Goal: Task Accomplishment & Management: Manage account settings

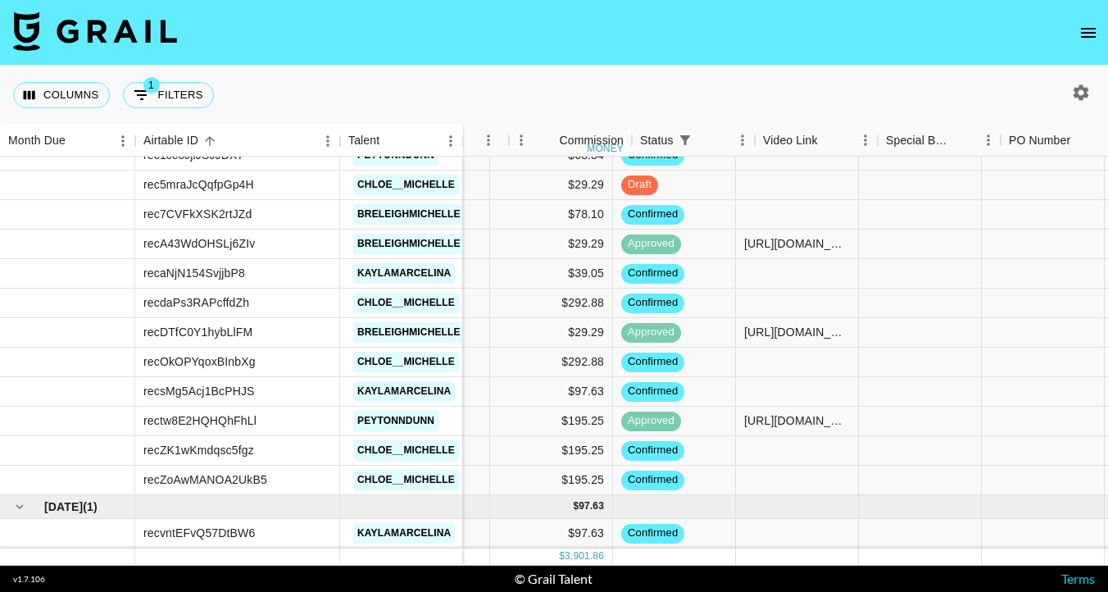
scroll to position [966, 856]
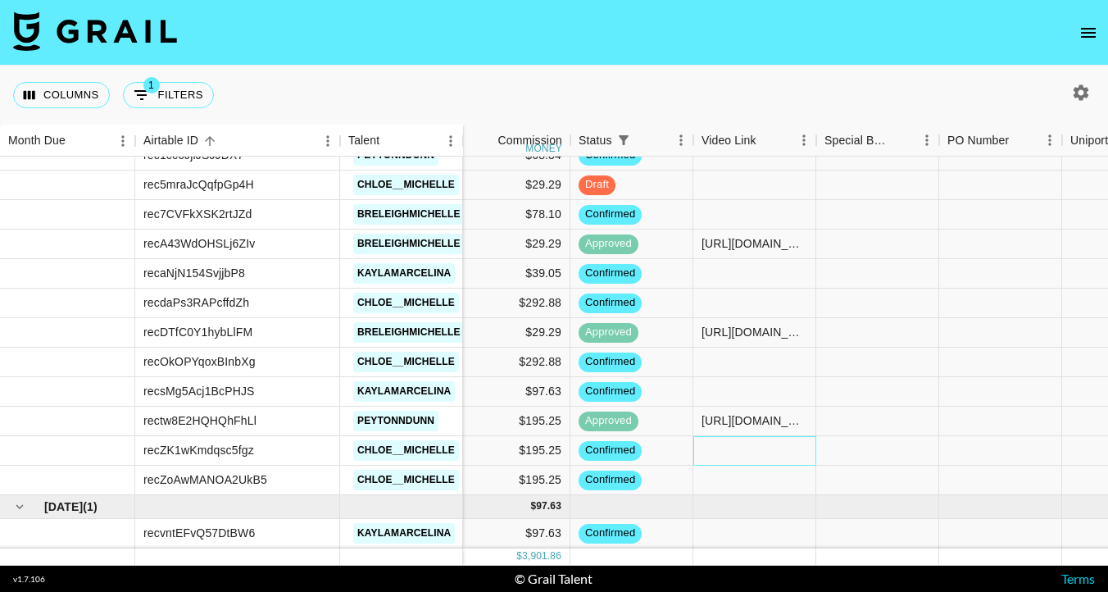
click at [756, 449] on div at bounding box center [754, 451] width 123 height 30
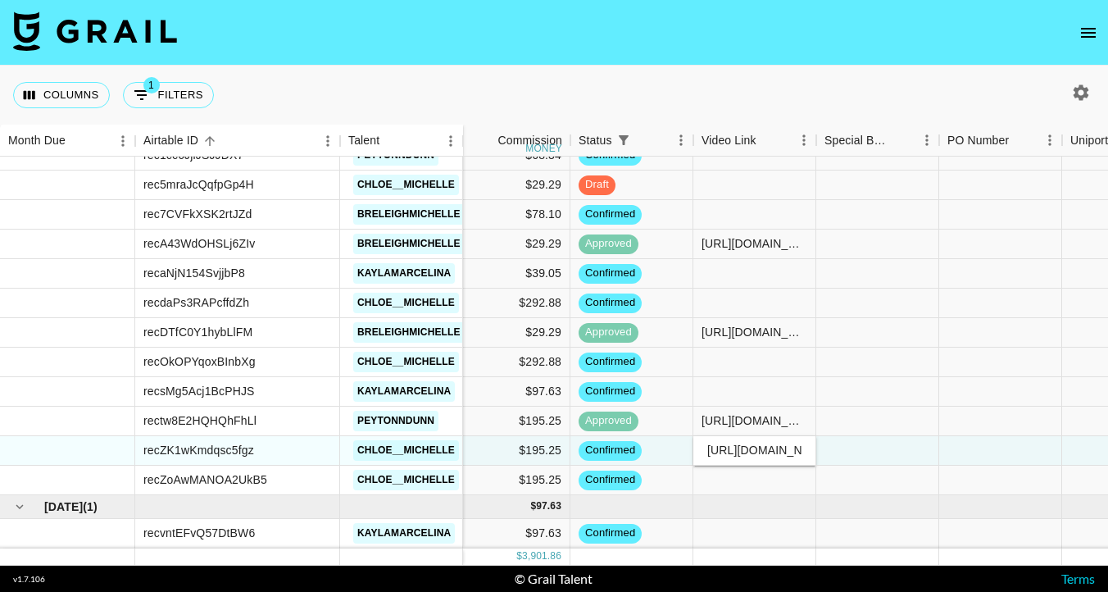
scroll to position [0, 328]
type input "https://www.tiktok.com/@chloe__michelle/video/7559607574425849144?lang=en"
click at [759, 497] on div at bounding box center [754, 507] width 123 height 24
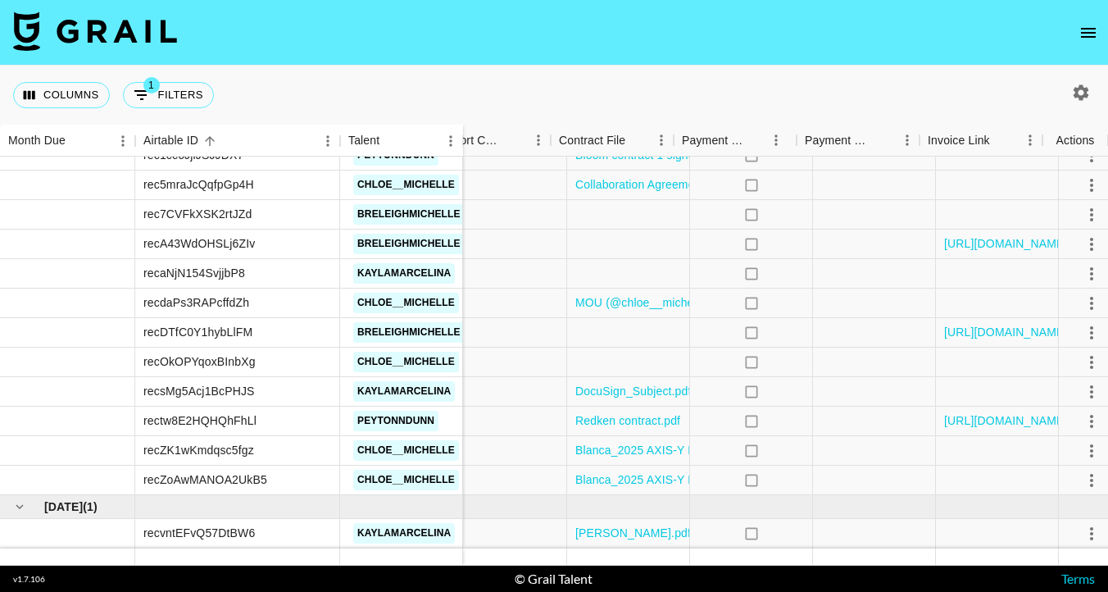
scroll to position [966, 1490]
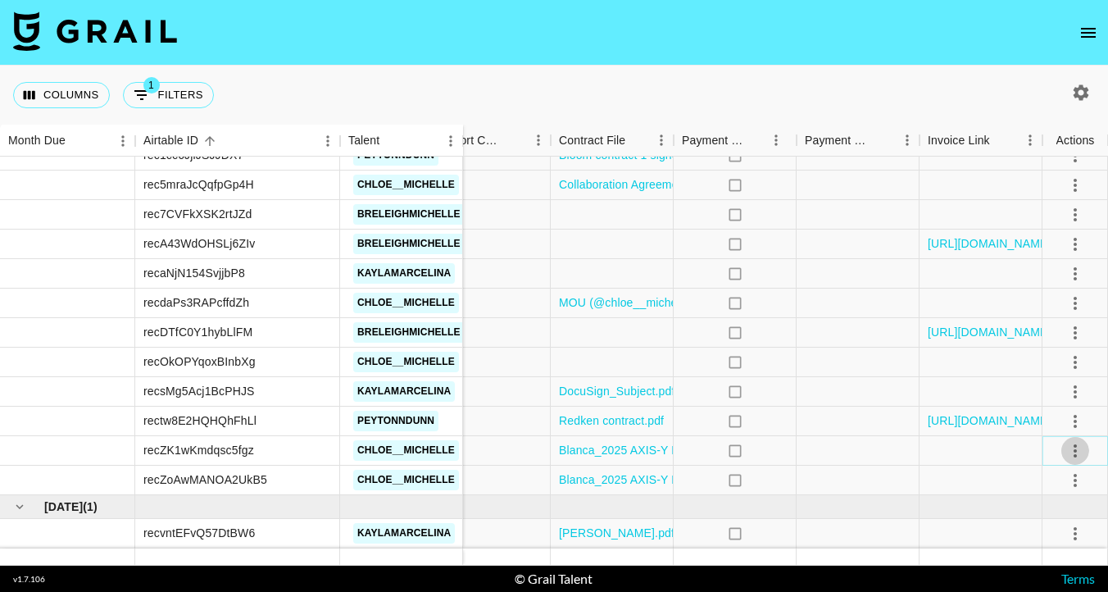
click at [1077, 443] on icon "select merge strategy" at bounding box center [1075, 451] width 20 height 20
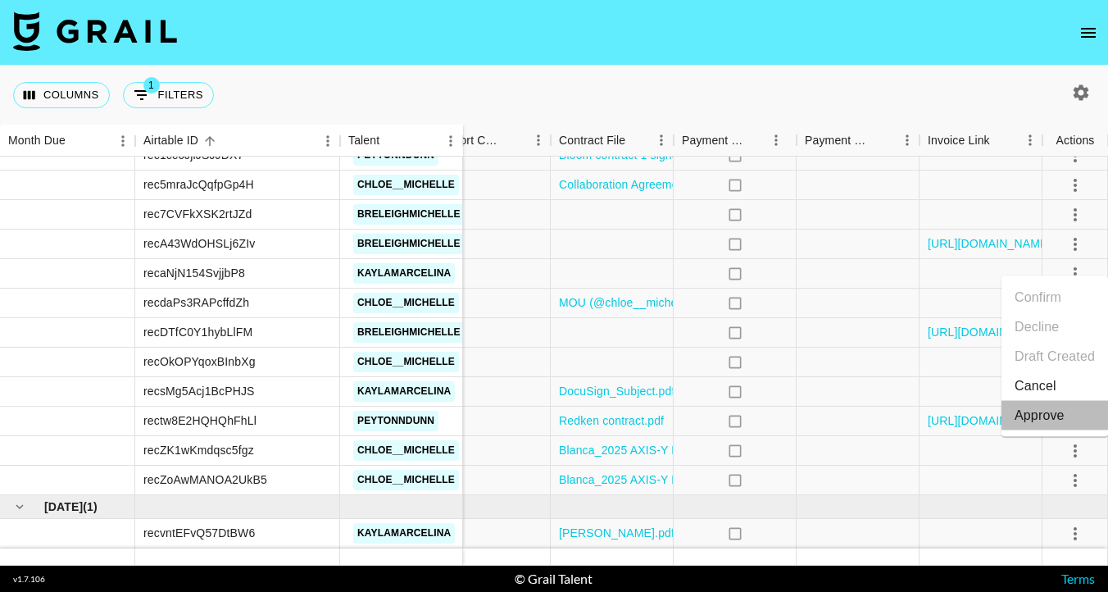
click at [1042, 406] on div "Approve" at bounding box center [1040, 416] width 50 height 20
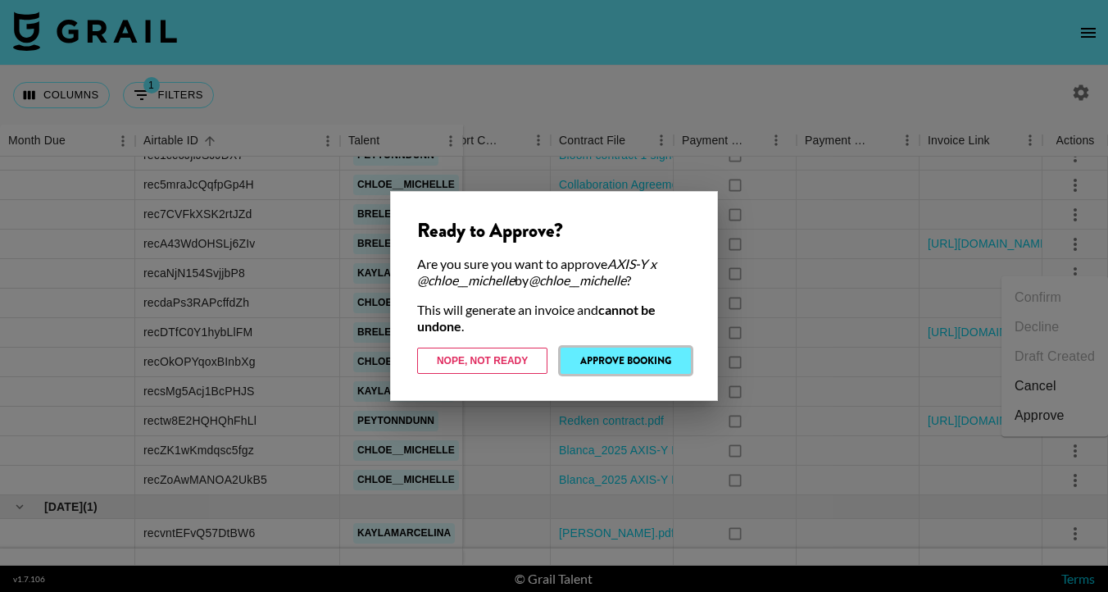
click at [635, 358] on button "Approve Booking" at bounding box center [626, 361] width 130 height 26
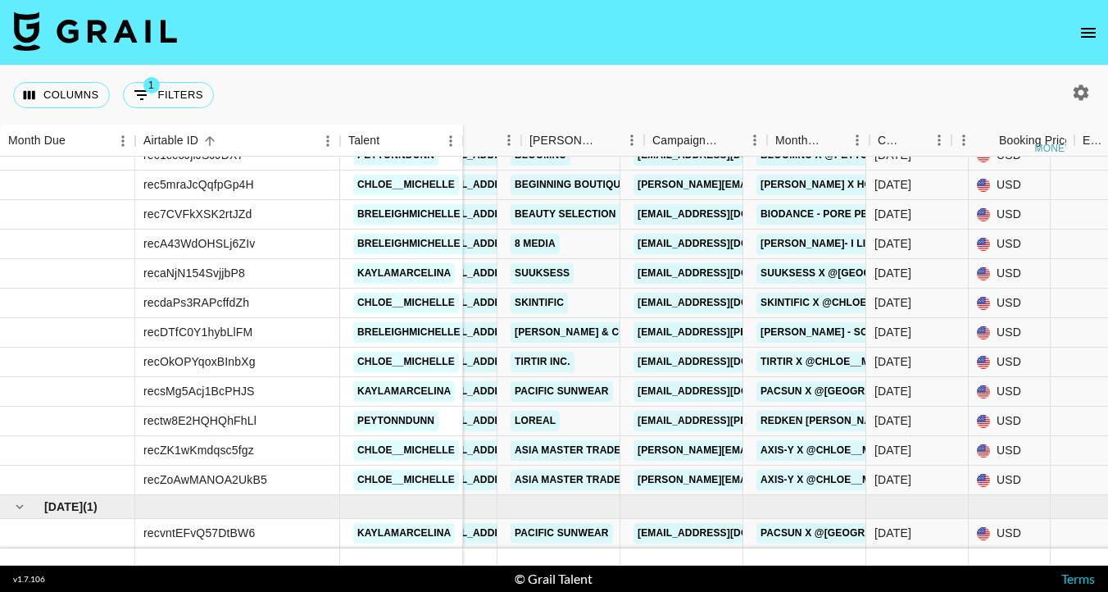
scroll to position [966, 14]
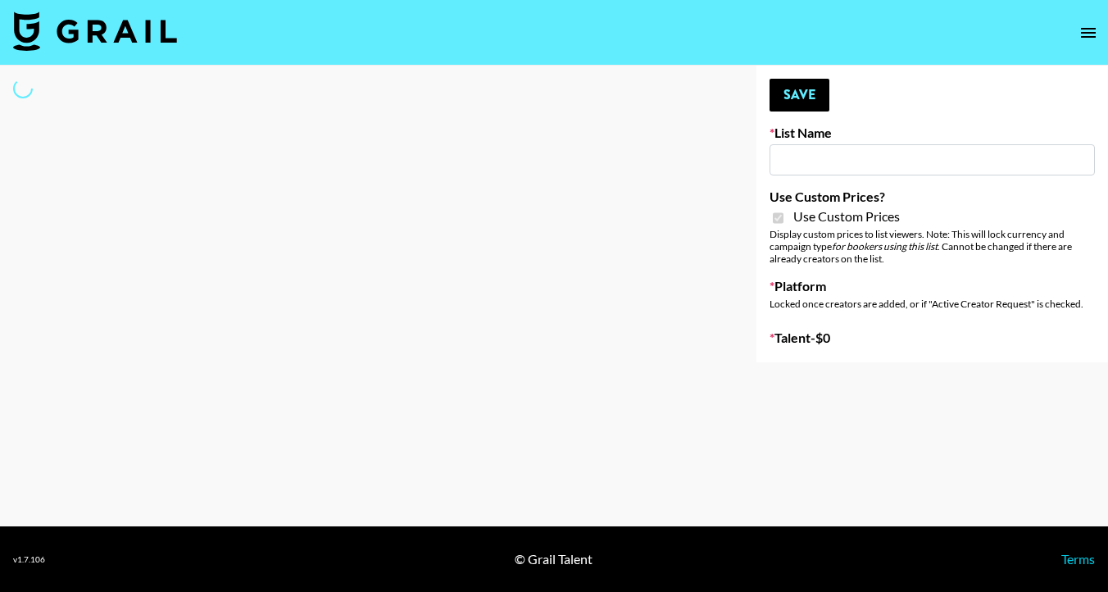
type input "Halovida ([DATE])"
checkbox input "true"
select select "Brand"
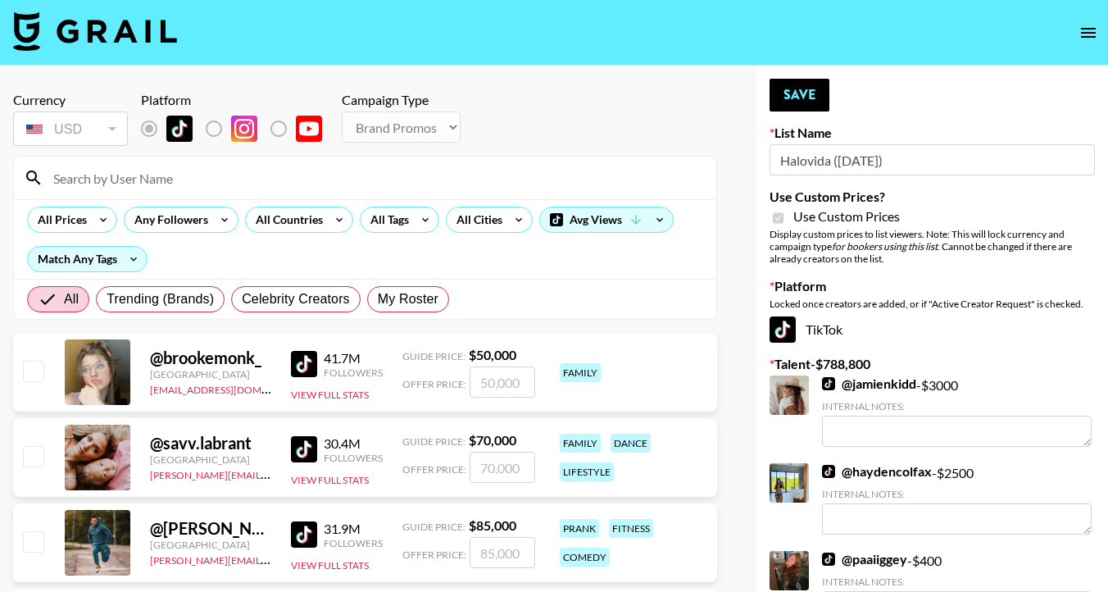
click at [293, 187] on input at bounding box center [374, 178] width 663 height 26
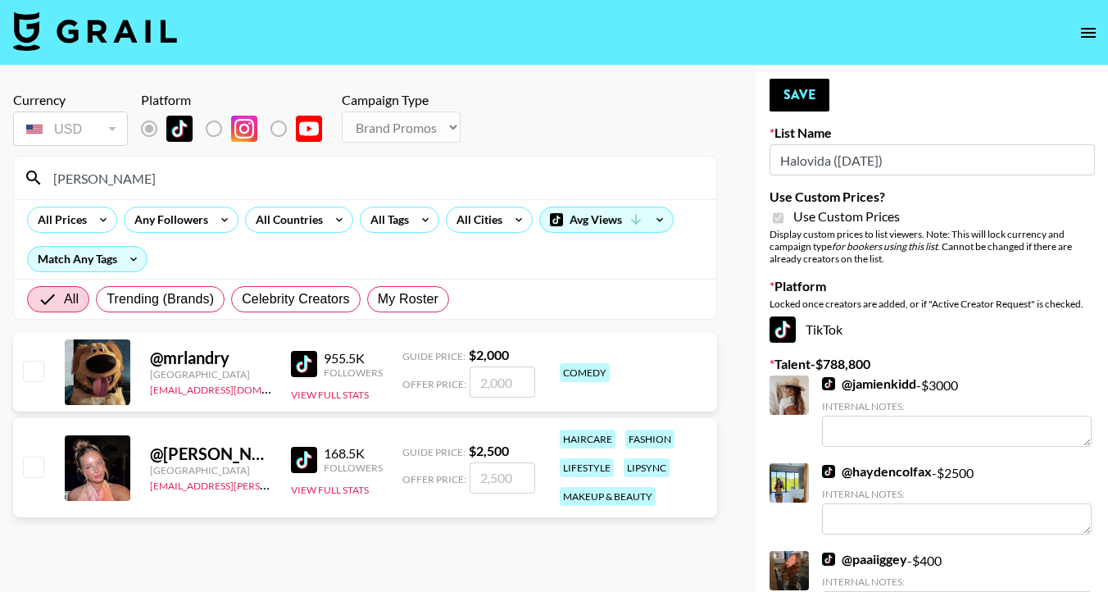
type input "[PERSON_NAME]"
click at [33, 468] on input "checkbox" at bounding box center [33, 467] width 20 height 20
checkbox input "true"
type input "2500"
click at [802, 93] on button "Save" at bounding box center [800, 95] width 60 height 33
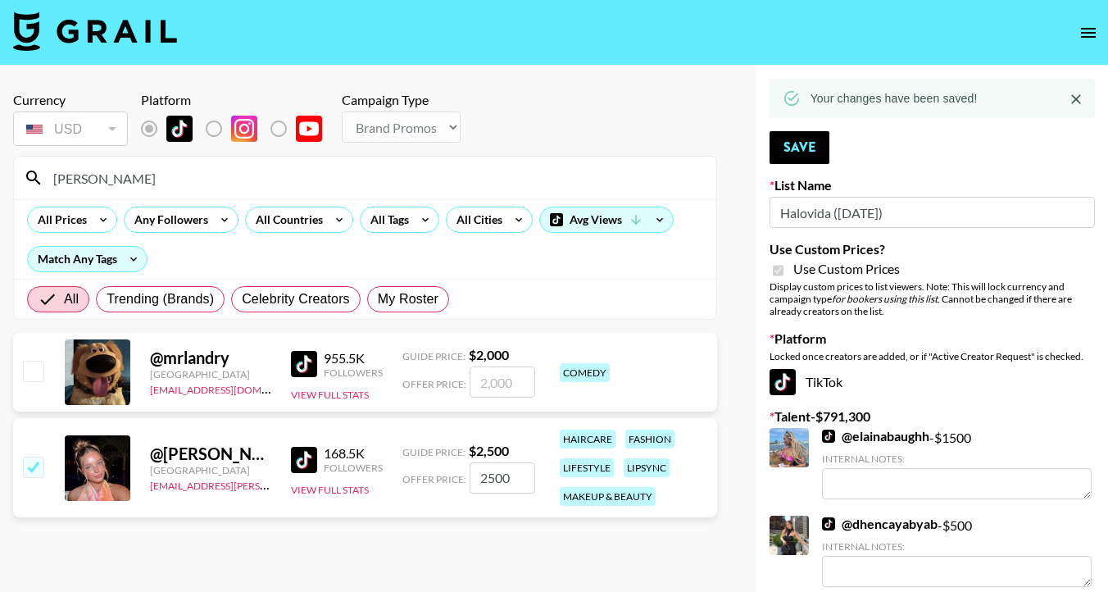
click at [211, 183] on input "[PERSON_NAME]" at bounding box center [374, 178] width 663 height 26
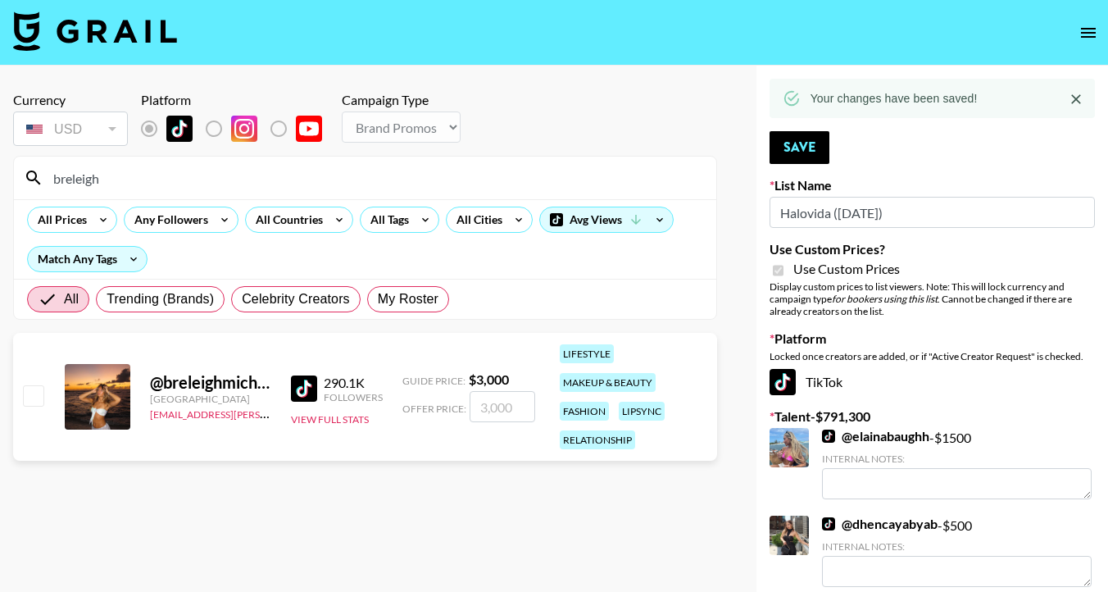
type input "breleigh"
click at [24, 385] on input "checkbox" at bounding box center [33, 395] width 20 height 20
checkbox input "true"
type input "3000"
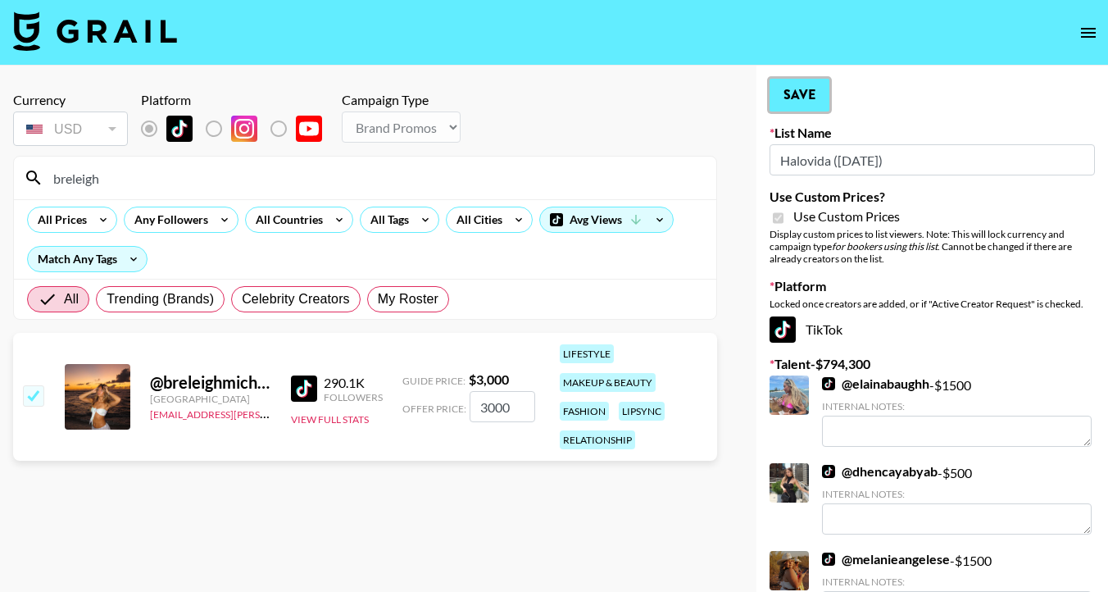
click at [806, 93] on button "Save" at bounding box center [800, 95] width 60 height 33
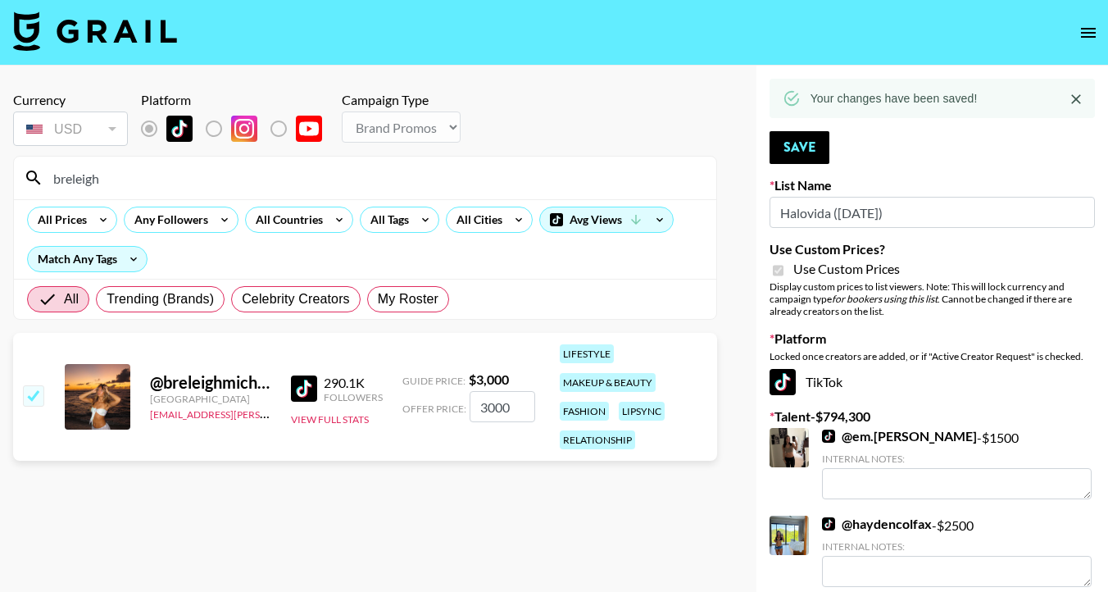
click at [215, 179] on input "breleigh" at bounding box center [374, 178] width 663 height 26
click at [193, 178] on input "breleigh" at bounding box center [374, 178] width 663 height 26
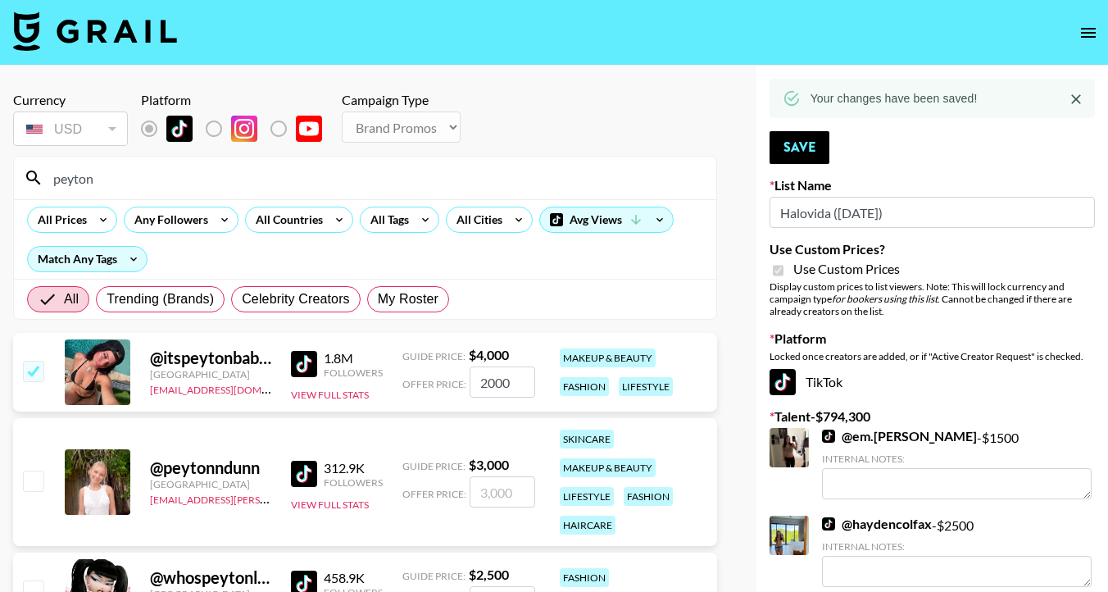
type input "peyton"
click at [31, 485] on input "checkbox" at bounding box center [33, 480] width 20 height 20
checkbox input "true"
type input "3000"
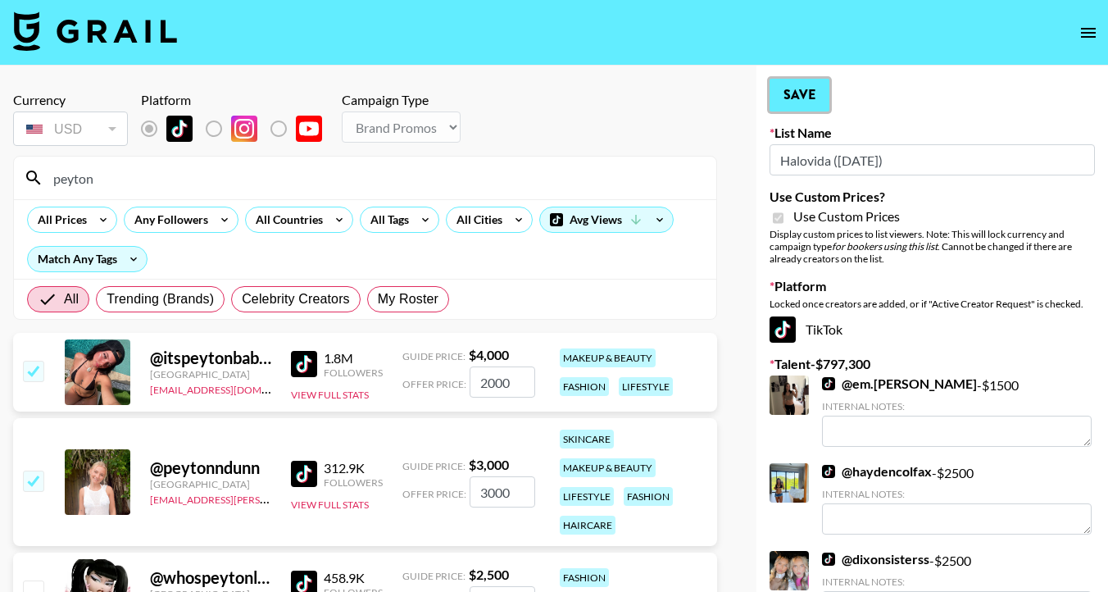
click at [810, 90] on button "Save" at bounding box center [800, 95] width 60 height 33
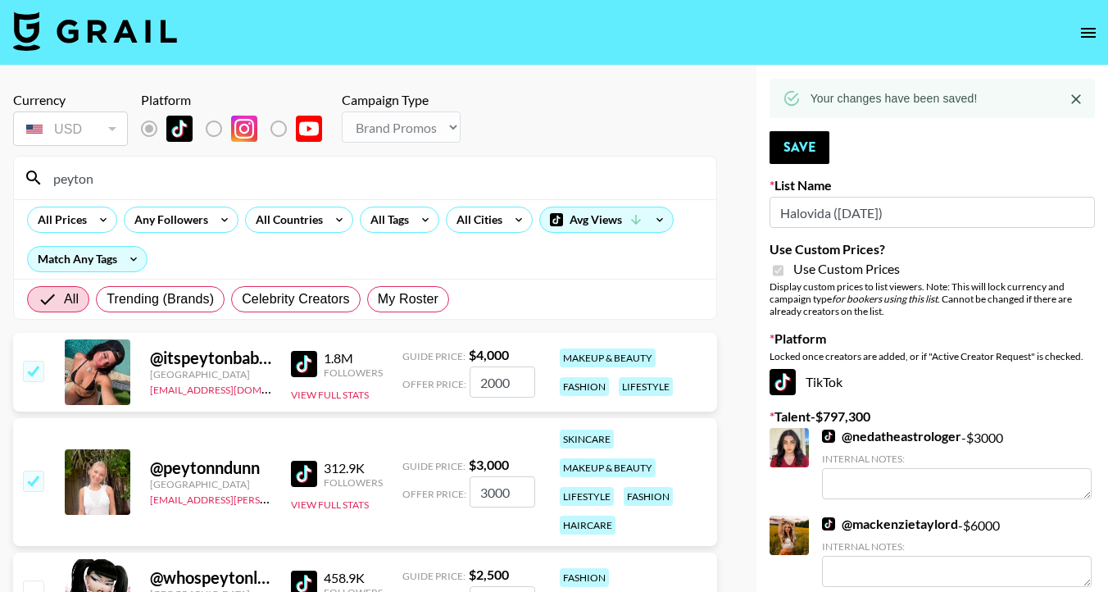
click at [241, 179] on input "peyton" at bounding box center [374, 178] width 663 height 26
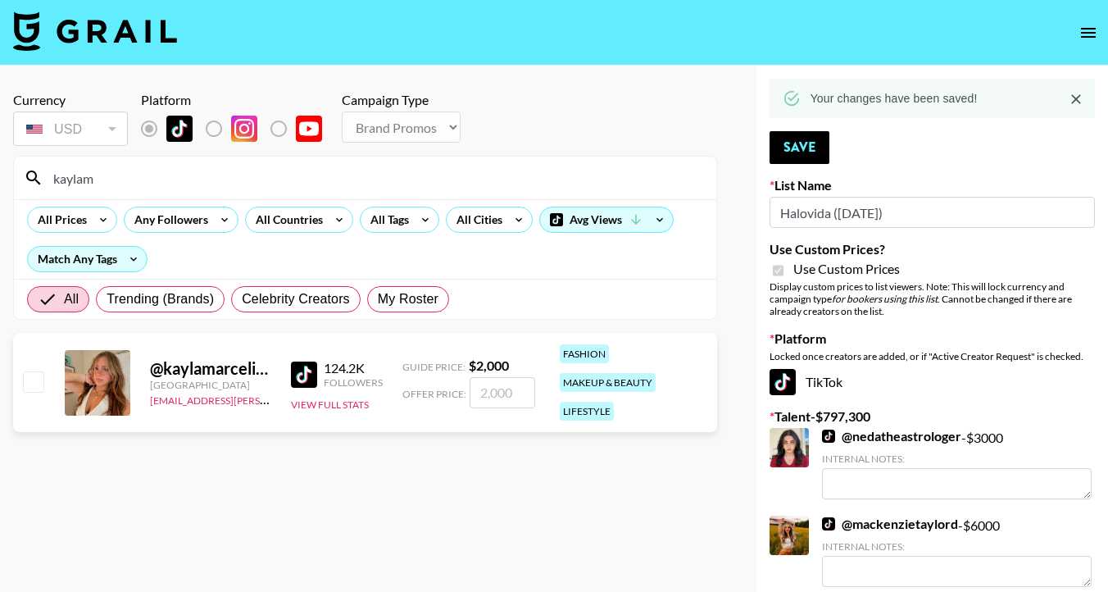
type input "kaylam"
click at [34, 382] on input "checkbox" at bounding box center [33, 381] width 20 height 20
checkbox input "true"
type input "2000"
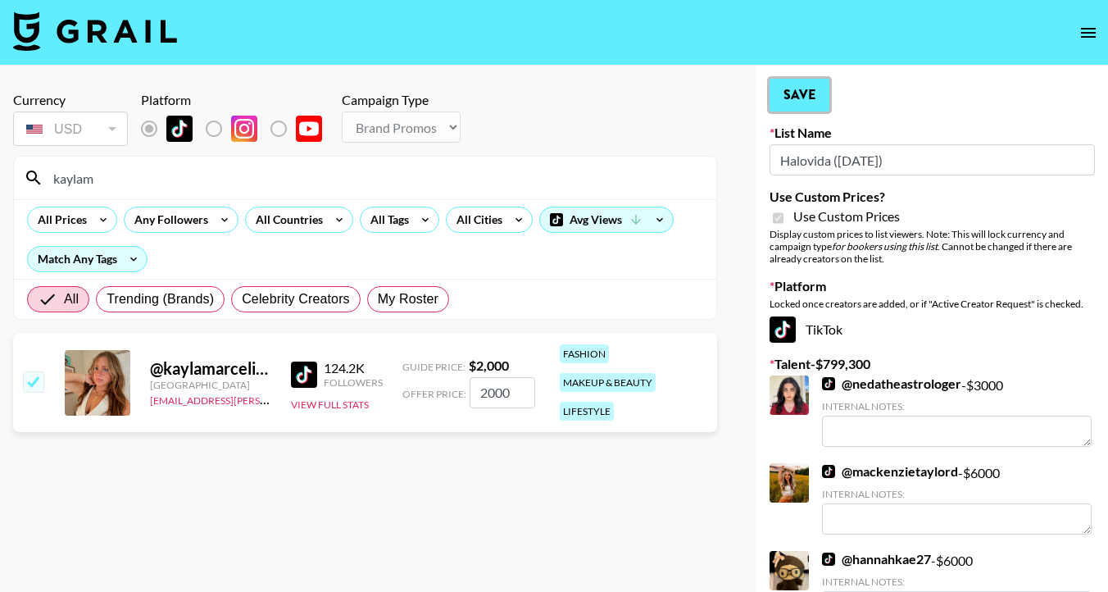
click at [806, 93] on button "Save" at bounding box center [800, 95] width 60 height 33
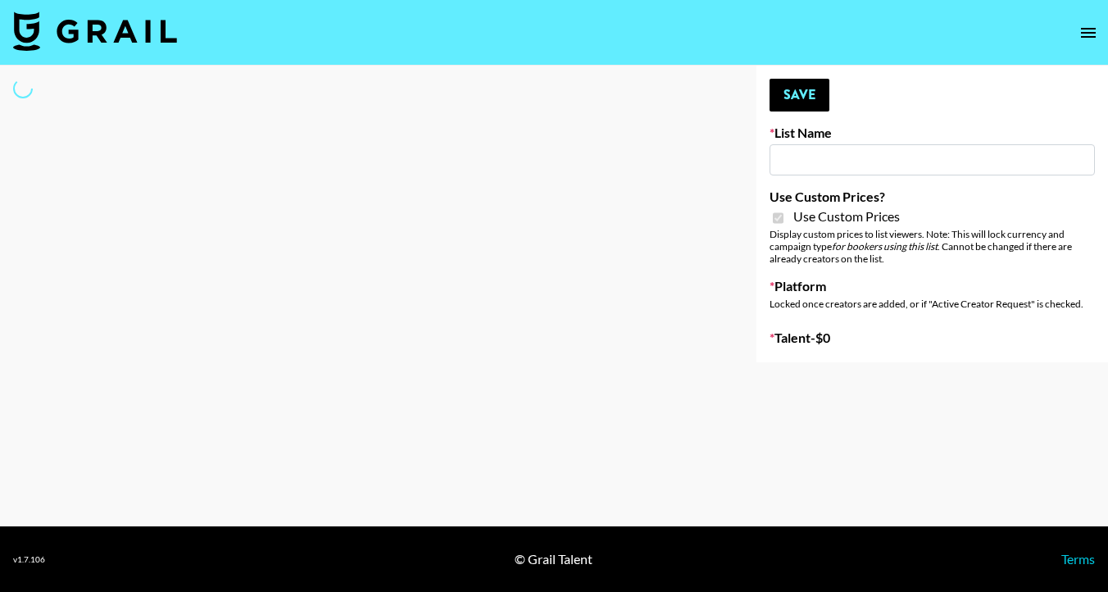
type input "Hily ([DATE])"
checkbox input "true"
select select "Brand"
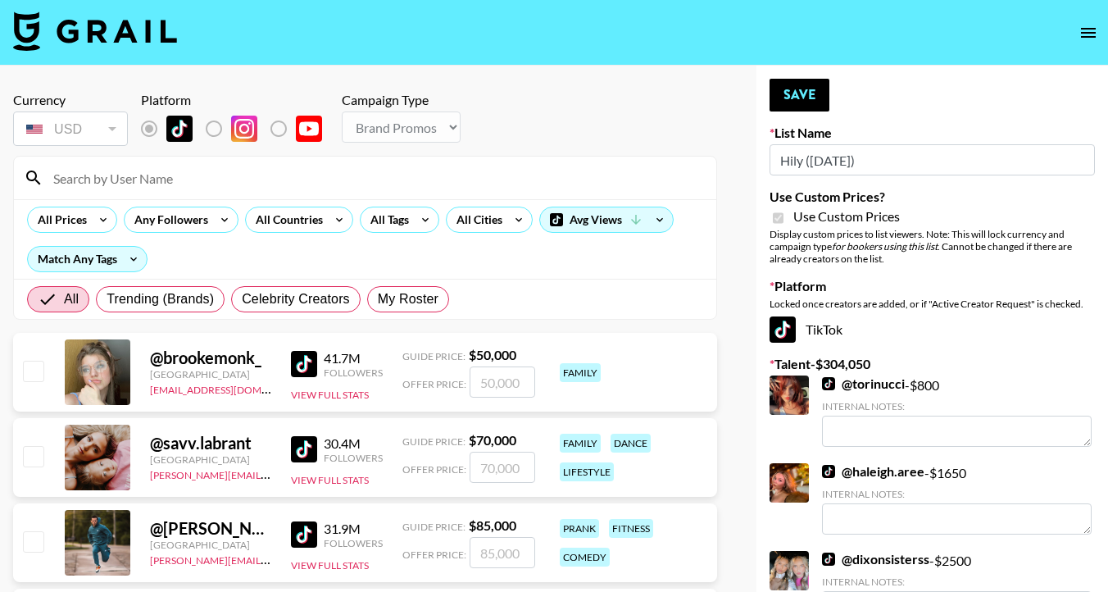
click at [292, 180] on input at bounding box center [374, 178] width 663 height 26
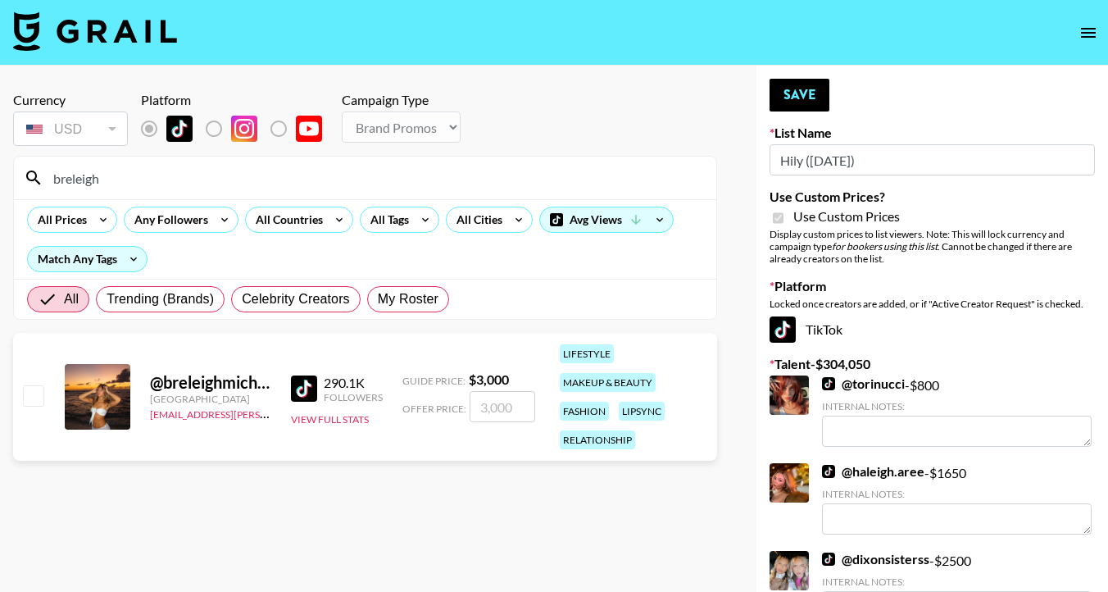
type input "breleigh"
click at [27, 393] on input "checkbox" at bounding box center [33, 395] width 20 height 20
checkbox input "true"
type input "3000"
click at [803, 95] on button "Save" at bounding box center [800, 95] width 60 height 33
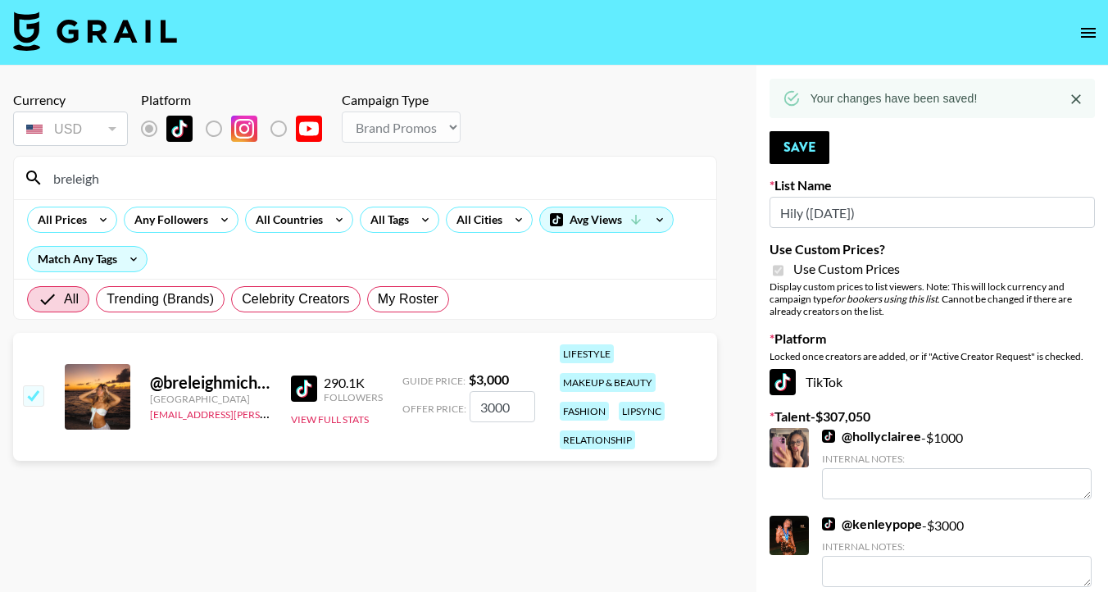
click at [477, 171] on input "breleigh" at bounding box center [374, 178] width 663 height 26
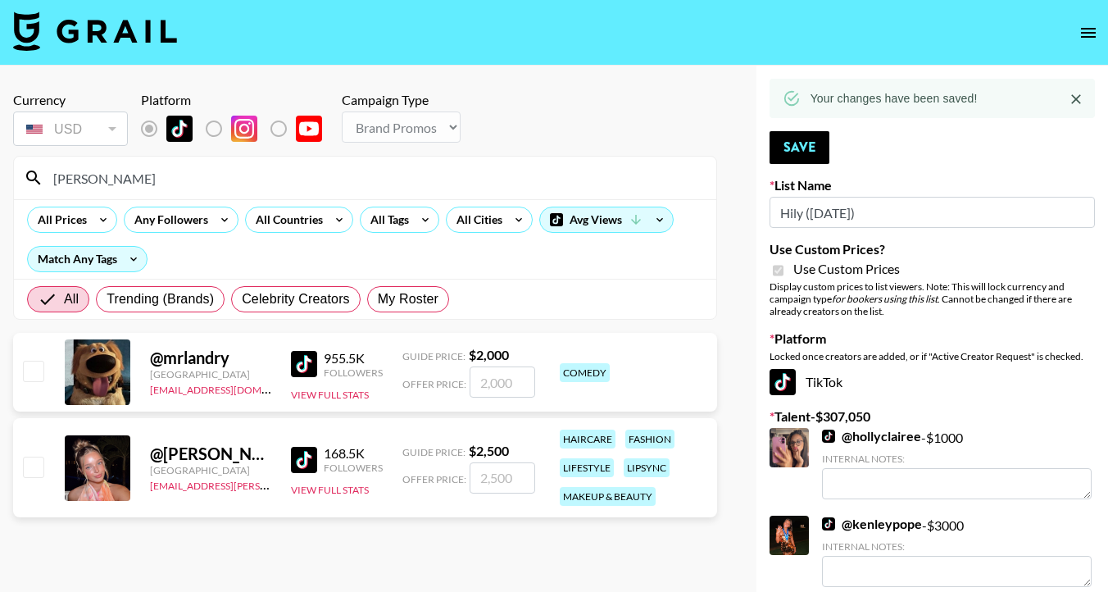
type input "[PERSON_NAME]"
click at [30, 466] on input "checkbox" at bounding box center [33, 467] width 20 height 20
checkbox input "true"
type input "2500"
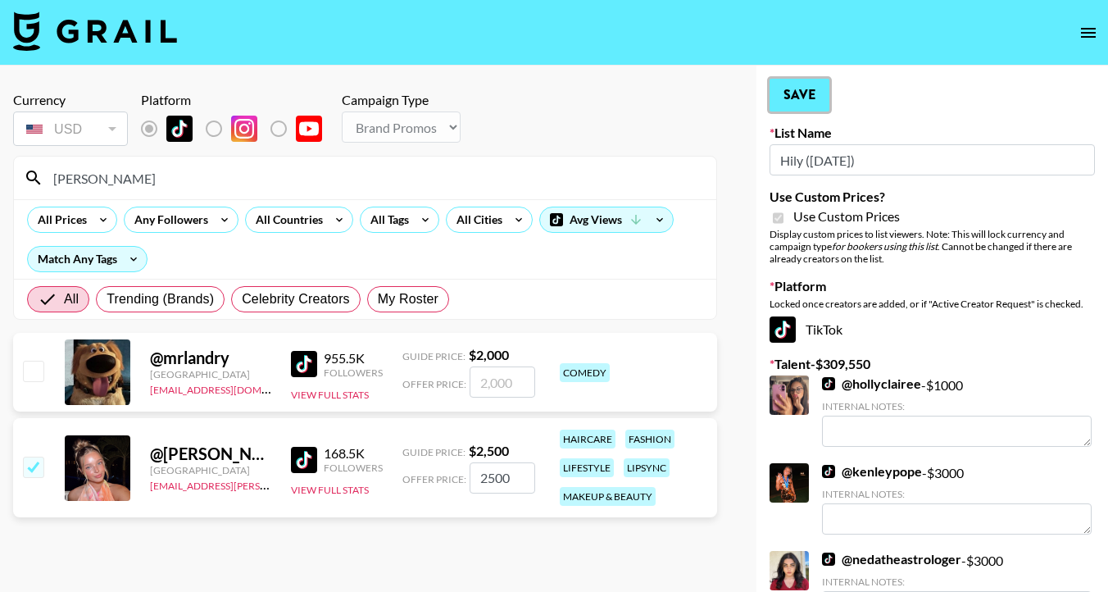
click at [806, 104] on button "Save" at bounding box center [800, 95] width 60 height 33
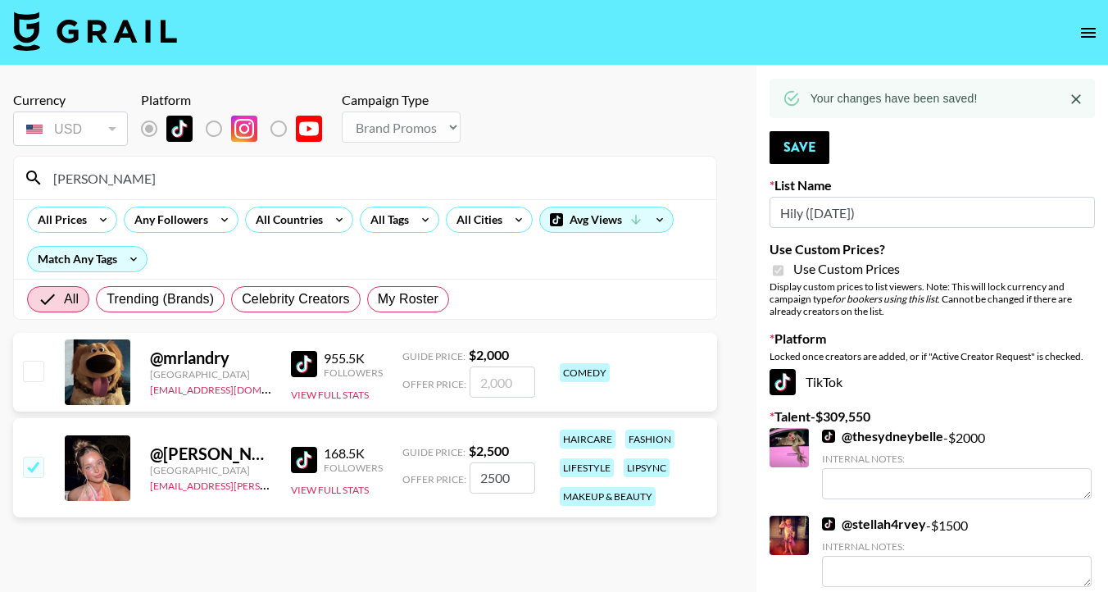
click at [205, 183] on input "[PERSON_NAME]" at bounding box center [374, 178] width 663 height 26
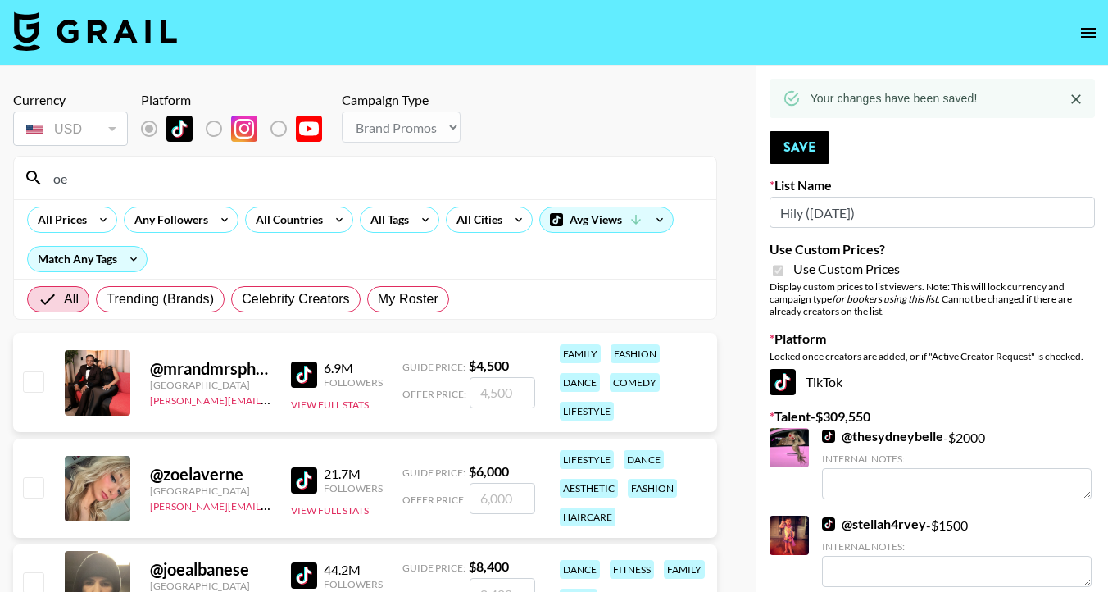
type input "o"
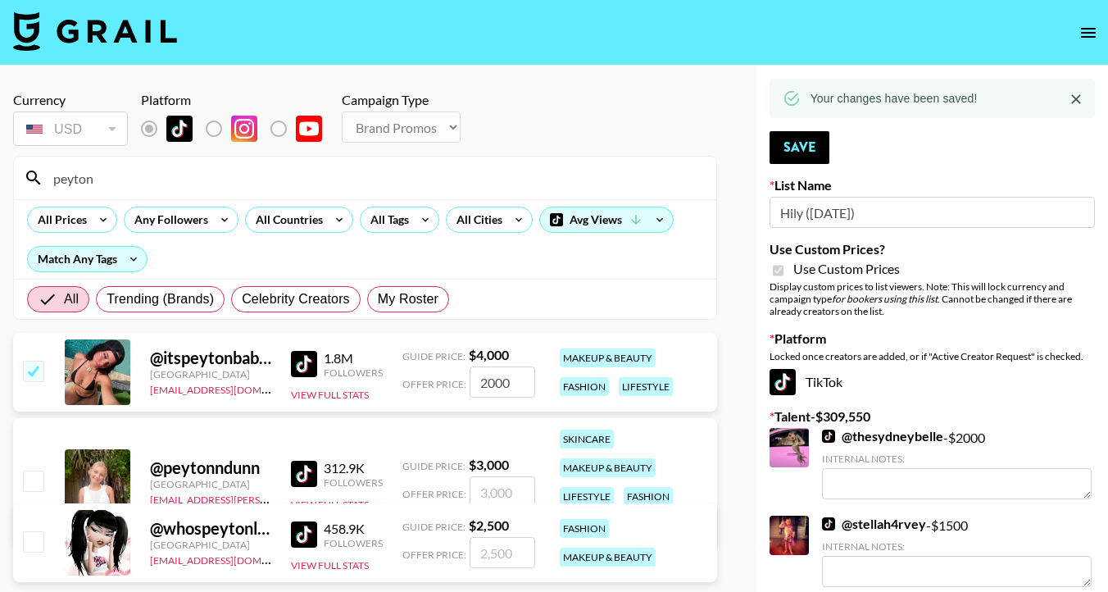
type input "peyton"
click at [34, 479] on input "checkbox" at bounding box center [33, 480] width 20 height 20
checkbox input "true"
type input "3000"
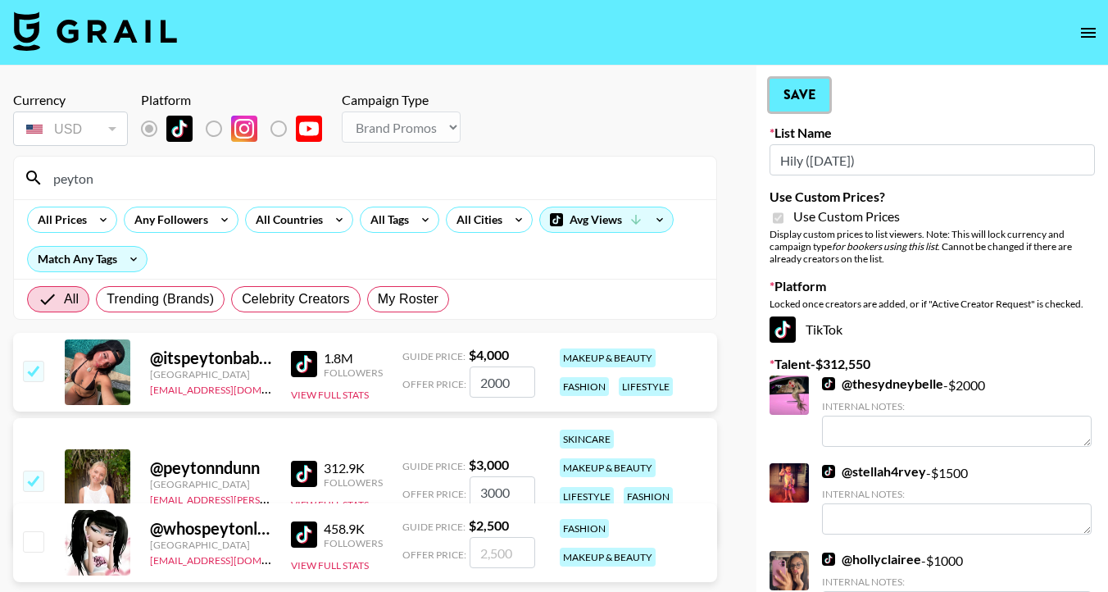
click at [787, 93] on button "Save" at bounding box center [800, 95] width 60 height 33
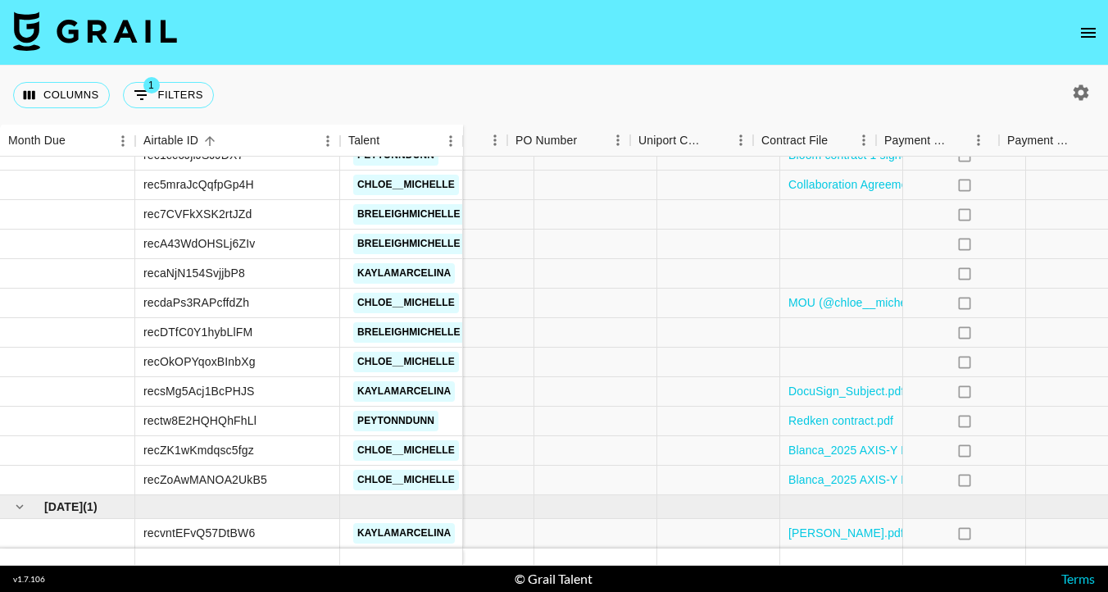
scroll to position [966, 1314]
